Goal: Navigation & Orientation: Find specific page/section

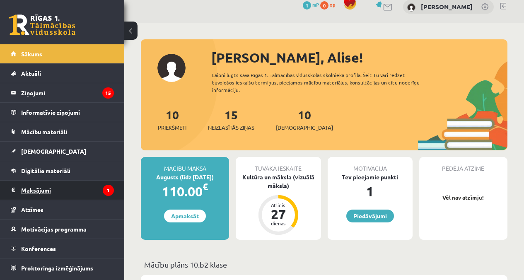
scroll to position [10, 0]
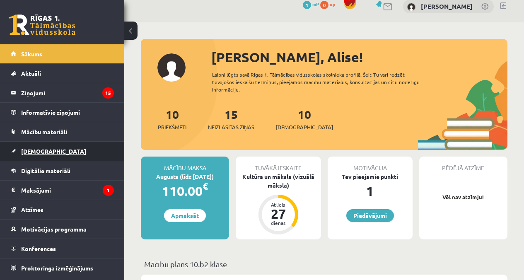
click at [55, 146] on link "[DEMOGRAPHIC_DATA]" at bounding box center [62, 151] width 103 height 19
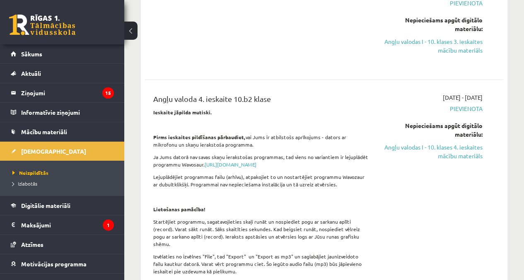
scroll to position [661, 0]
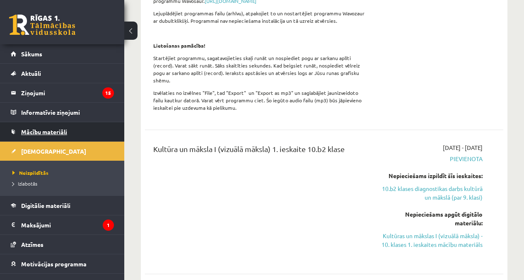
click at [58, 133] on span "Mācību materiāli" at bounding box center [44, 131] width 46 height 7
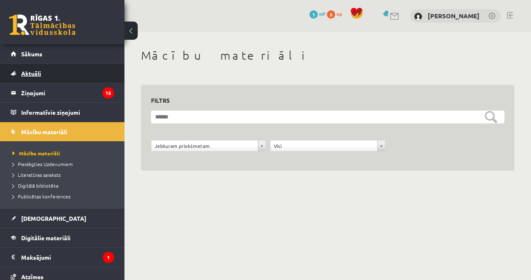
click at [44, 71] on link "Aktuāli" at bounding box center [62, 73] width 103 height 19
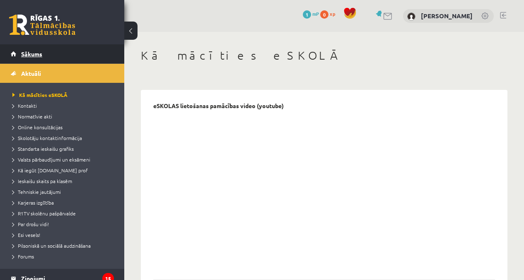
click at [61, 53] on link "Sākums" at bounding box center [62, 53] width 103 height 19
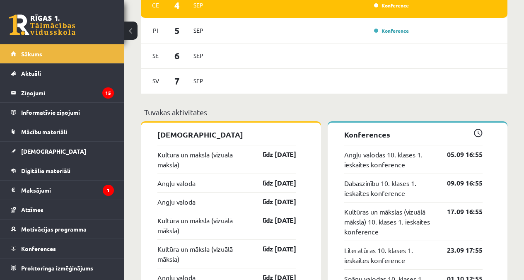
scroll to position [469, 0]
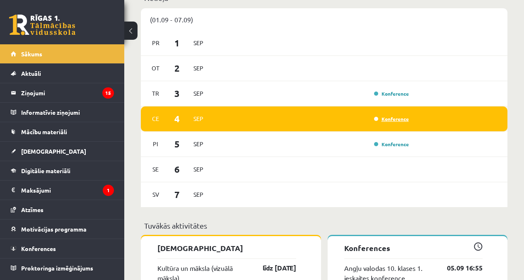
click at [391, 117] on link "Konference" at bounding box center [391, 119] width 35 height 7
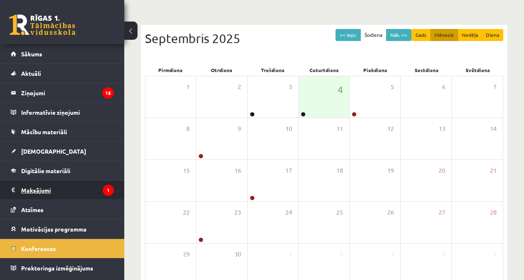
scroll to position [116, 0]
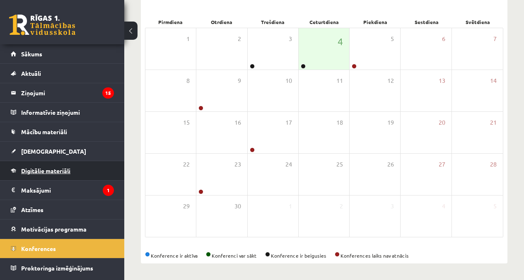
click at [84, 179] on link "Digitālie materiāli" at bounding box center [62, 170] width 103 height 19
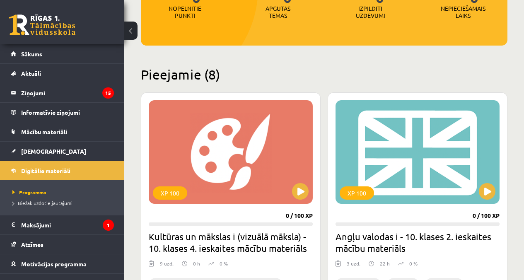
scroll to position [153, 0]
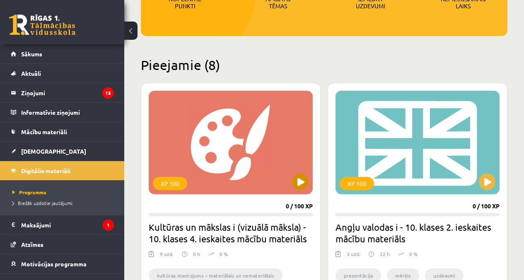
click at [231, 131] on div "XP 100" at bounding box center [231, 143] width 164 height 104
click at [274, 157] on div "XP 100" at bounding box center [231, 143] width 164 height 104
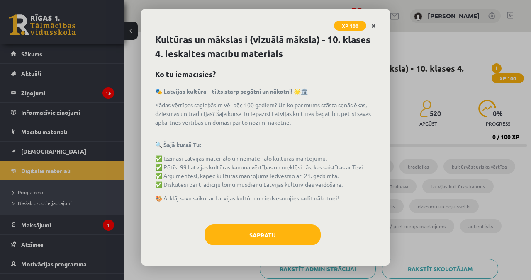
click at [373, 24] on icon "Close" at bounding box center [373, 26] width 5 height 6
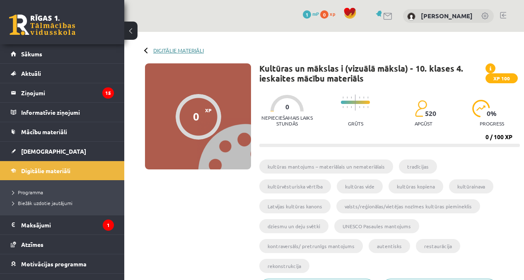
click at [171, 51] on link "Digitālie materiāli" at bounding box center [178, 50] width 51 height 6
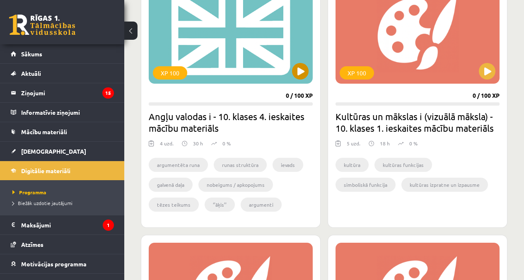
scroll to position [772, 0]
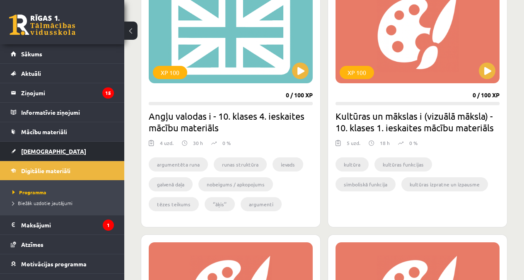
click at [51, 149] on link "[DEMOGRAPHIC_DATA]" at bounding box center [62, 151] width 103 height 19
